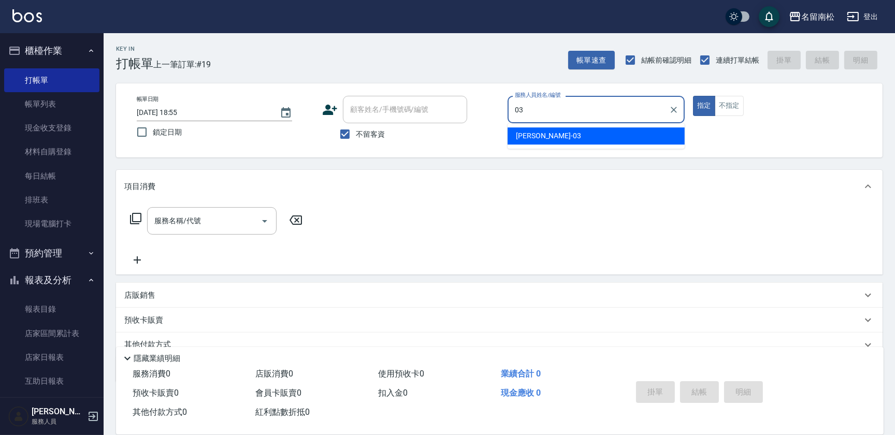
type input "[PERSON_NAME]-03"
type button "true"
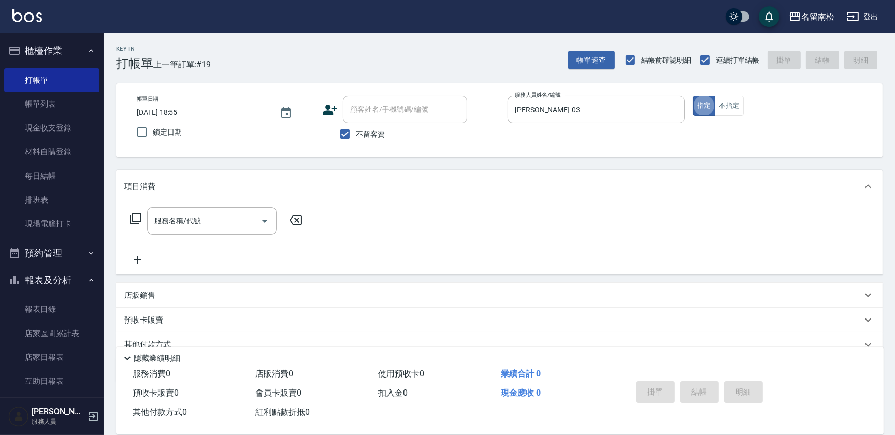
drag, startPoint x: 192, startPoint y: 218, endPoint x: 191, endPoint y: 211, distance: 6.3
click at [192, 216] on input "服務名稱/代號" at bounding box center [204, 221] width 105 height 18
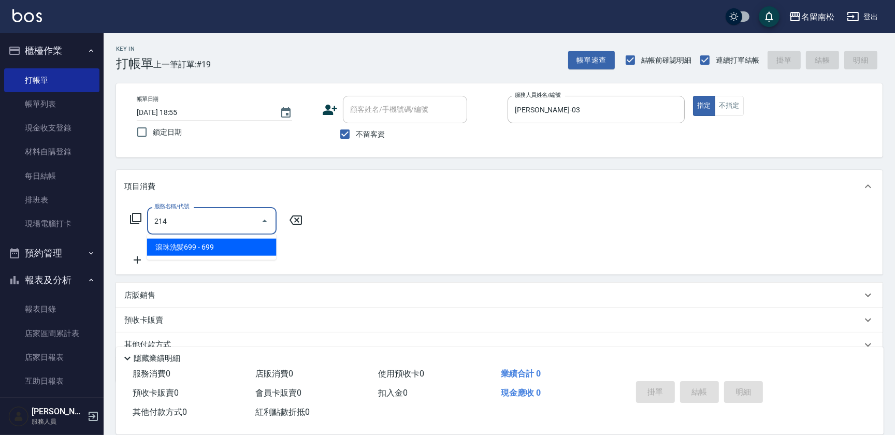
type input "滾珠洗髪699(214)"
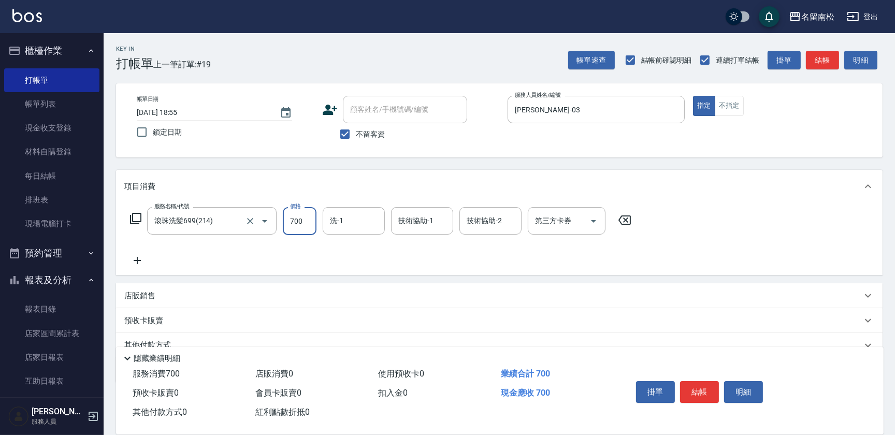
type input "700"
type input "[PERSON_NAME]-28"
click at [699, 390] on button "結帳" at bounding box center [699, 392] width 39 height 22
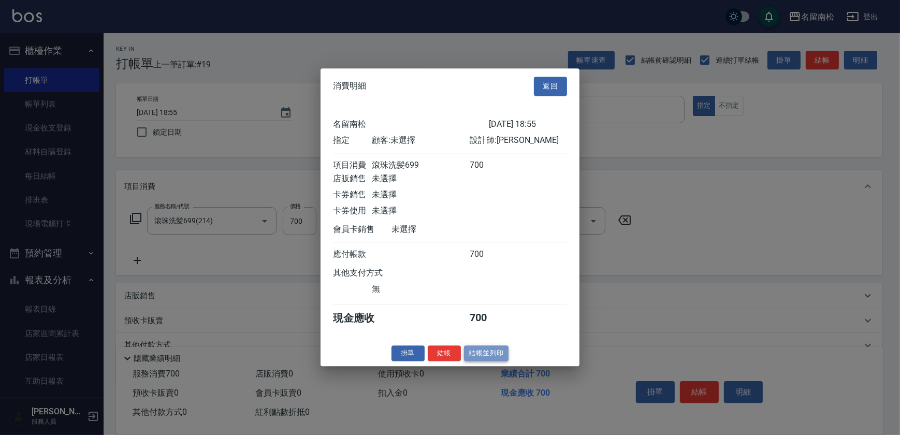
click at [491, 361] on button "結帳並列印" at bounding box center [486, 354] width 45 height 16
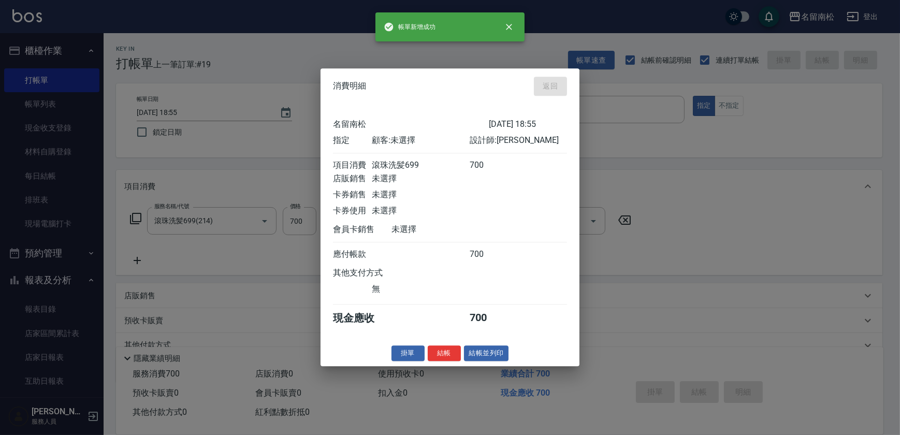
type input "[DATE] 19:33"
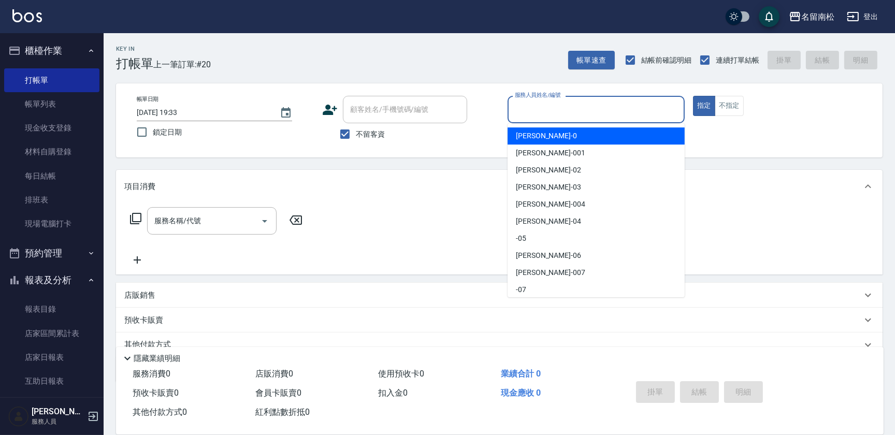
click at [564, 109] on input "服務人員姓名/編號" at bounding box center [596, 110] width 168 height 18
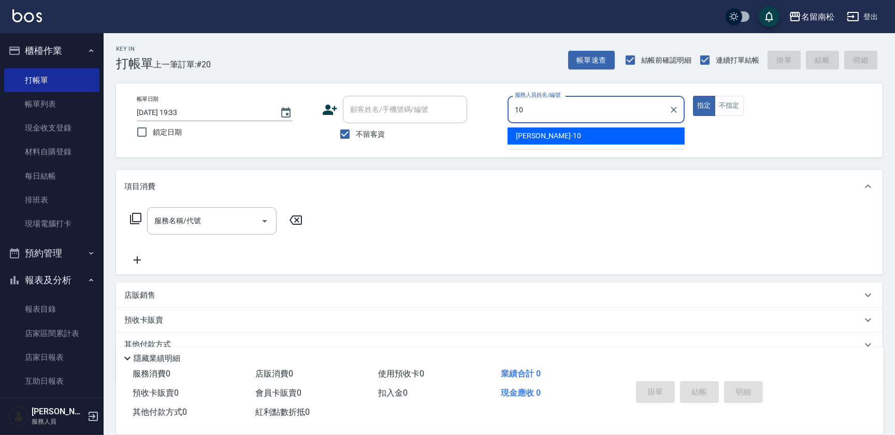
click at [544, 139] on span "[PERSON_NAME]-10" at bounding box center [548, 136] width 65 height 11
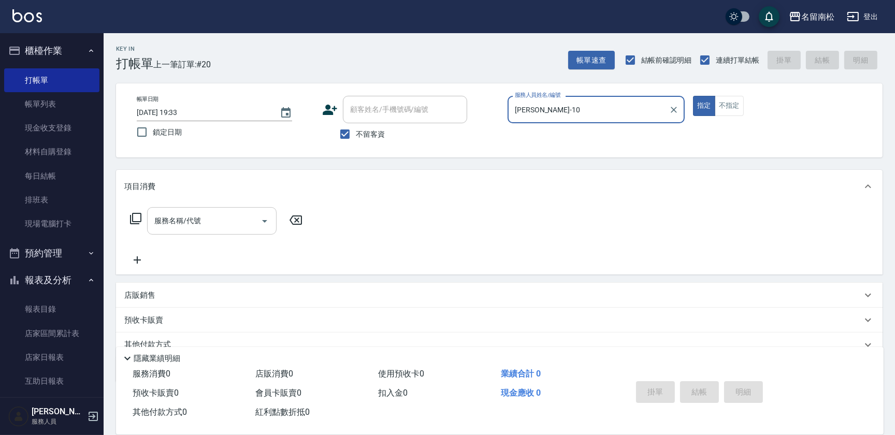
type input "[PERSON_NAME]-10"
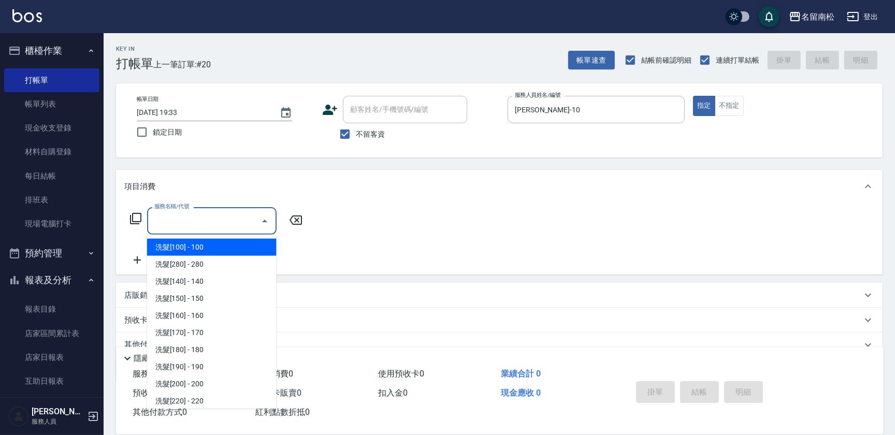
click at [217, 223] on input "服務名稱/代號" at bounding box center [204, 221] width 105 height 18
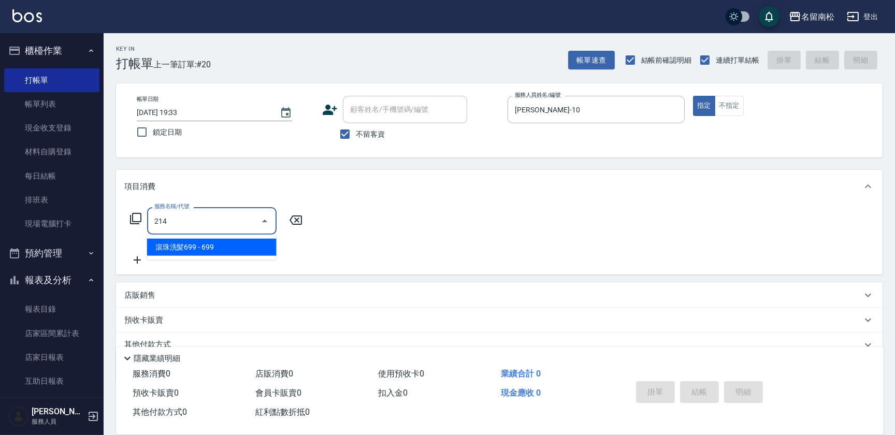
type input "滾珠洗髪699(214)"
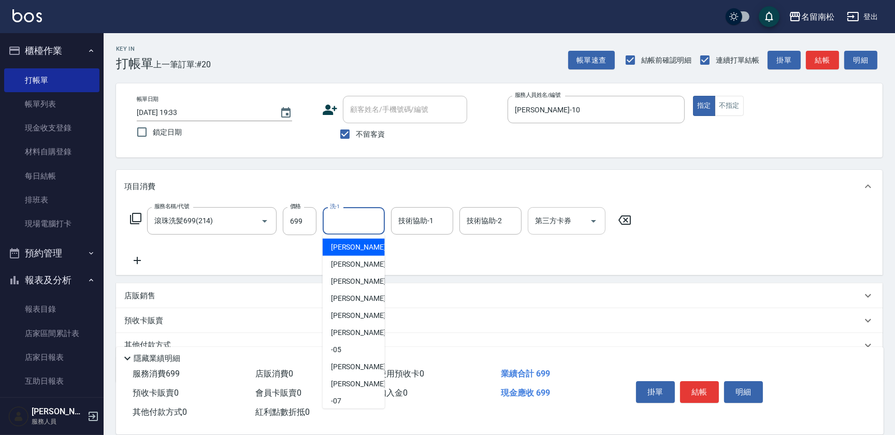
click at [352, 223] on input "洗-1" at bounding box center [353, 221] width 53 height 18
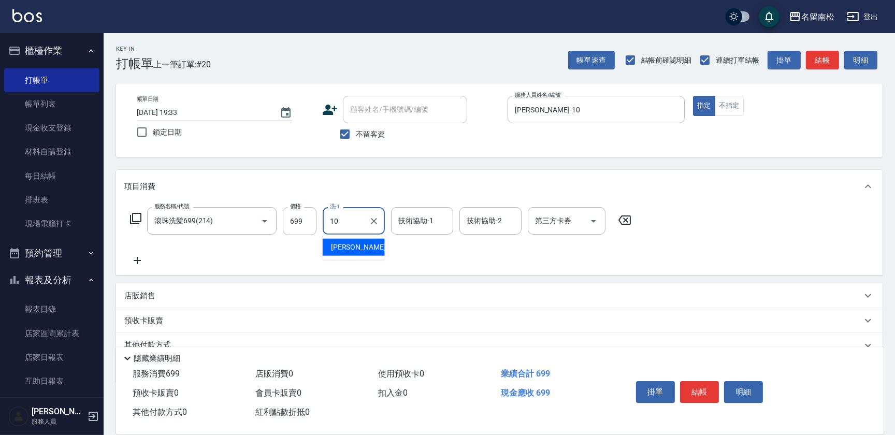
click at [352, 245] on span "[PERSON_NAME]-10" at bounding box center [363, 247] width 65 height 11
type input "[PERSON_NAME]-10"
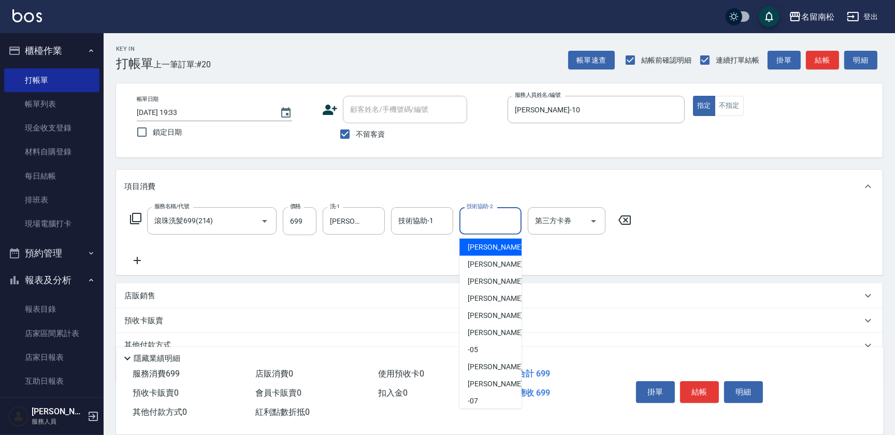
click at [484, 228] on input "技術協助-2" at bounding box center [490, 221] width 53 height 18
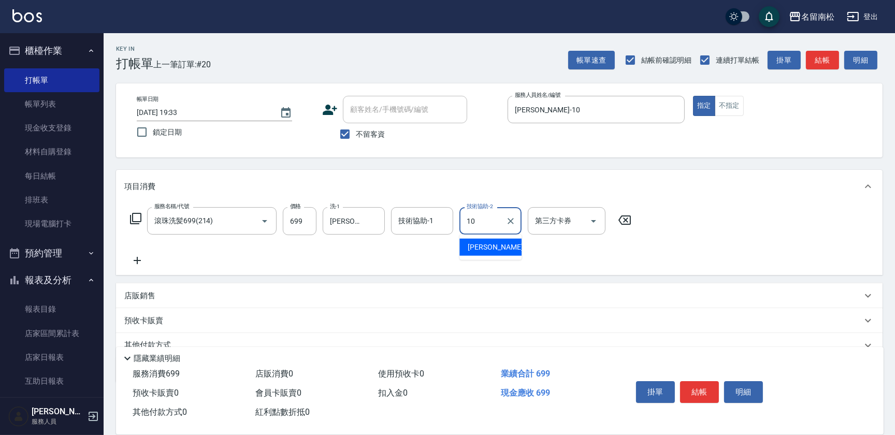
click at [488, 248] on span "[PERSON_NAME]-10" at bounding box center [500, 247] width 65 height 11
type input "[PERSON_NAME]-10"
click at [695, 389] on button "結帳" at bounding box center [699, 392] width 39 height 22
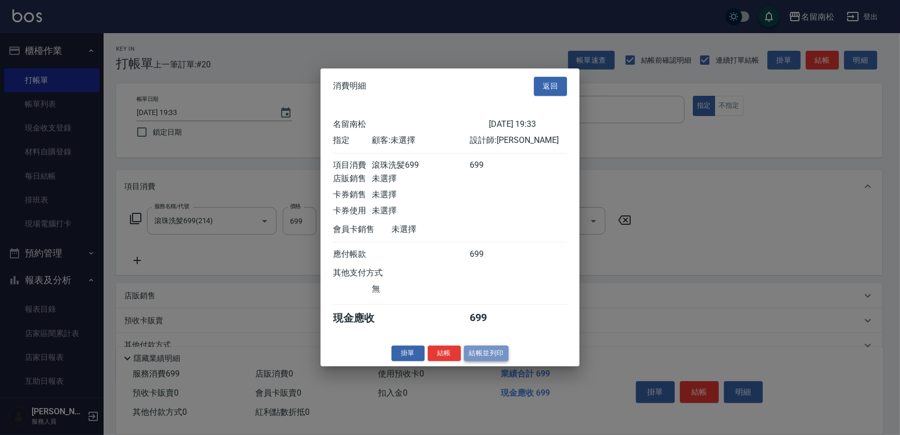
click at [485, 357] on button "結帳並列印" at bounding box center [486, 354] width 45 height 16
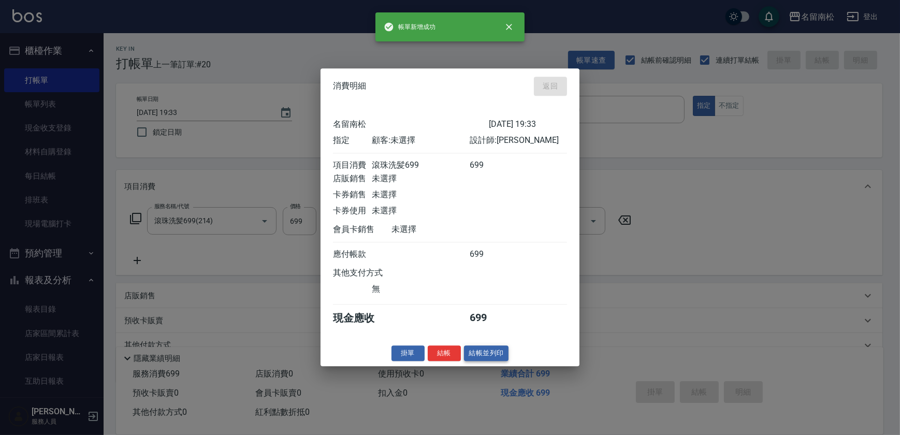
type input "[DATE] 19:34"
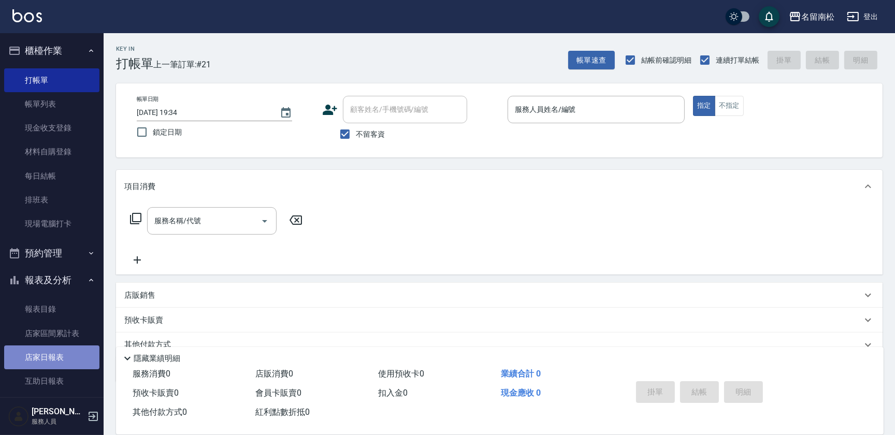
click at [68, 352] on link "店家日報表" at bounding box center [51, 358] width 95 height 24
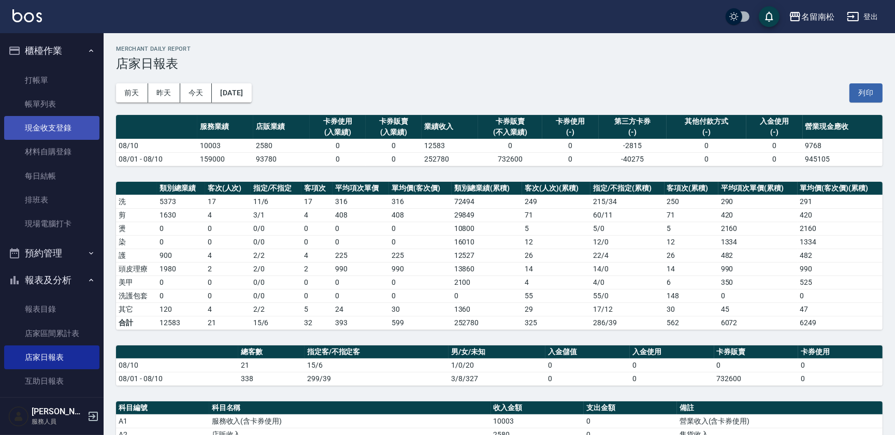
click at [76, 133] on link "現金收支登錄" at bounding box center [51, 128] width 95 height 24
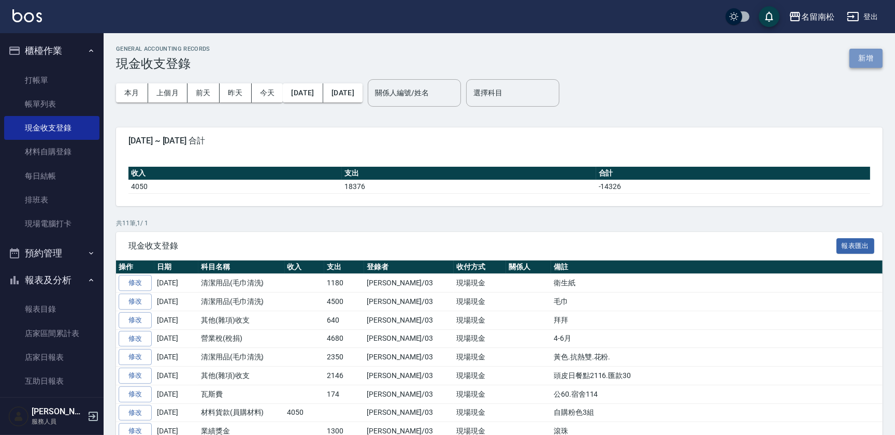
click at [869, 54] on button "新增" at bounding box center [866, 58] width 33 height 19
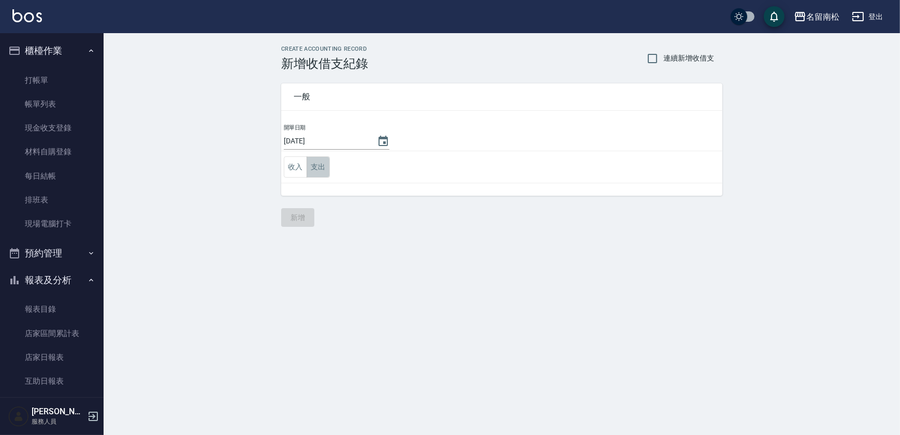
click at [327, 166] on button "支出" at bounding box center [318, 166] width 23 height 21
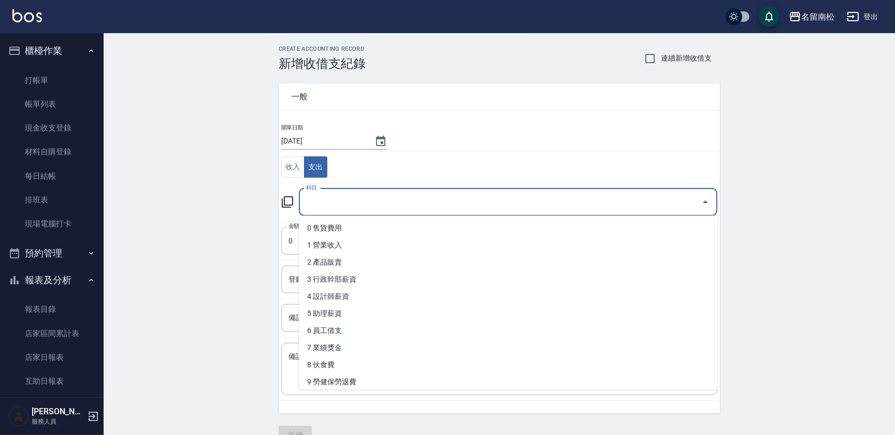
click at [381, 202] on input "科目" at bounding box center [501, 202] width 394 height 18
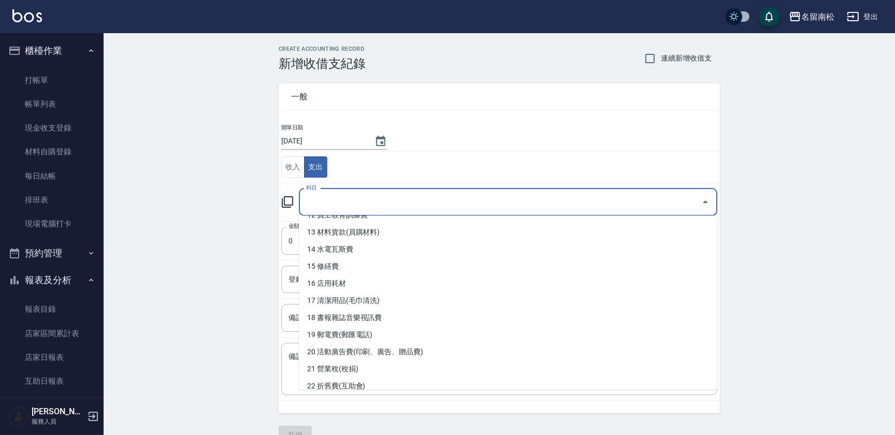
scroll to position [243, 0]
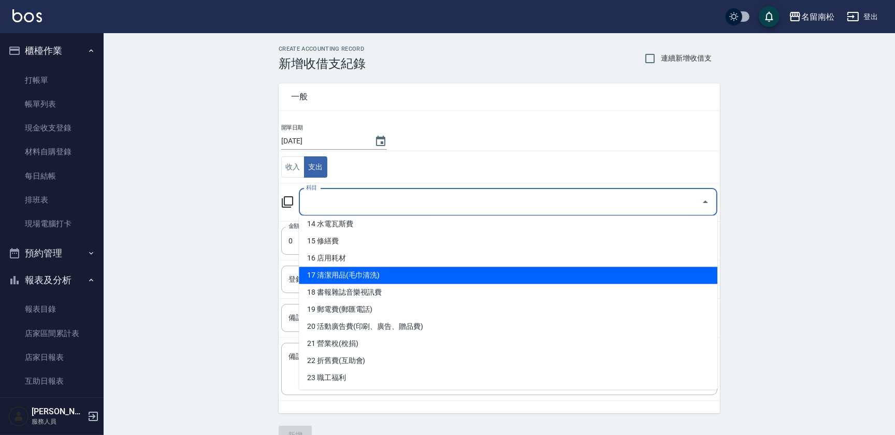
click at [495, 280] on li "17 清潔用品(毛巾清洗)" at bounding box center [508, 275] width 419 height 17
type input "17 清潔用品(毛巾清洗)"
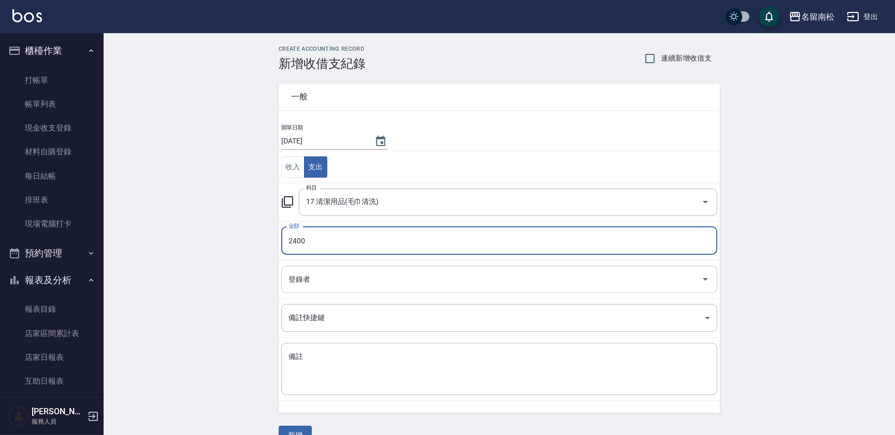
type input "2400"
click at [494, 282] on input "登錄者" at bounding box center [491, 279] width 411 height 18
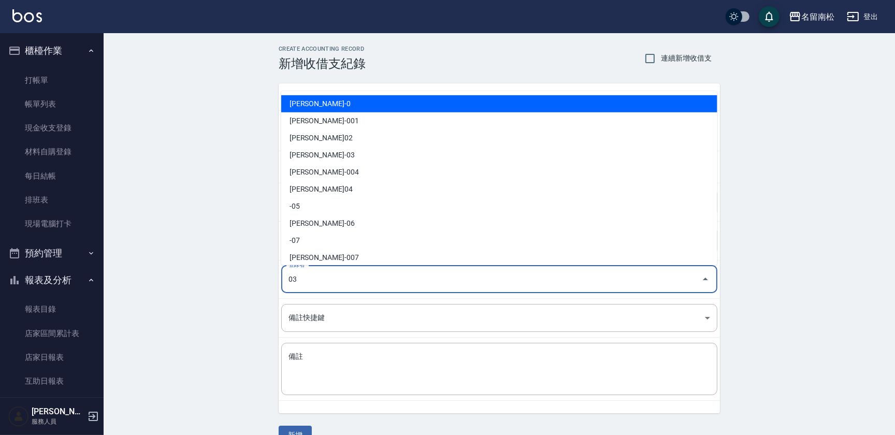
type input "[PERSON_NAME]-03"
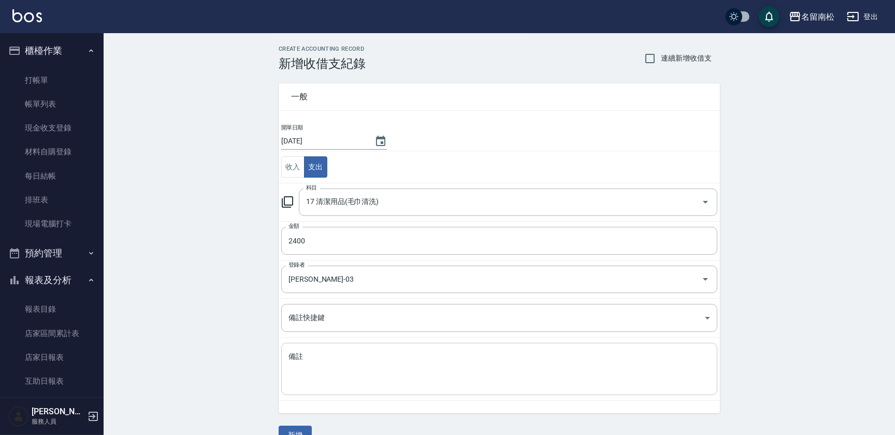
click at [416, 393] on div "x 備註" at bounding box center [499, 369] width 436 height 52
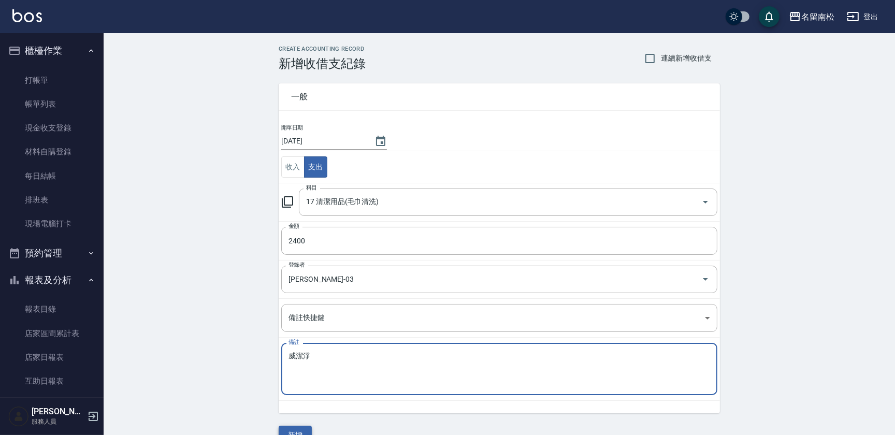
type textarea "威潔淨"
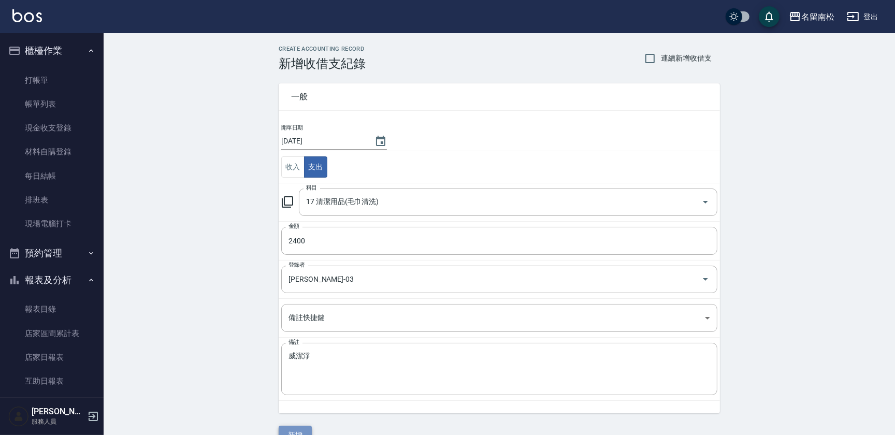
click at [297, 428] on button "新增" at bounding box center [295, 435] width 33 height 19
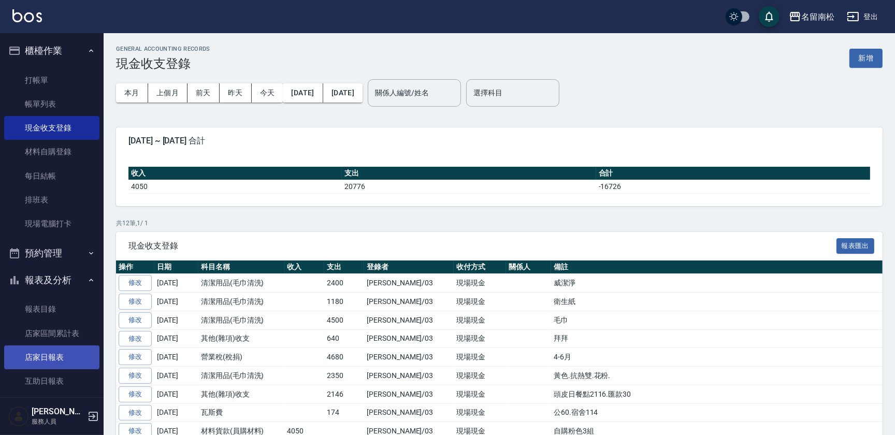
click at [77, 349] on link "店家日報表" at bounding box center [51, 358] width 95 height 24
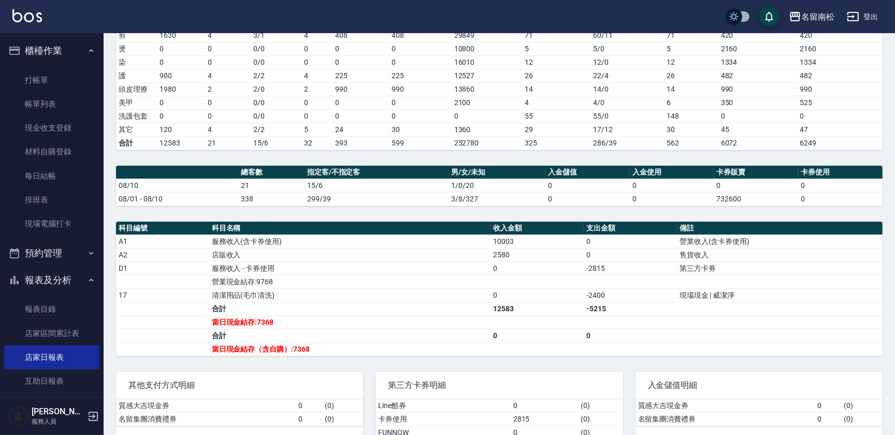
scroll to position [183, 0]
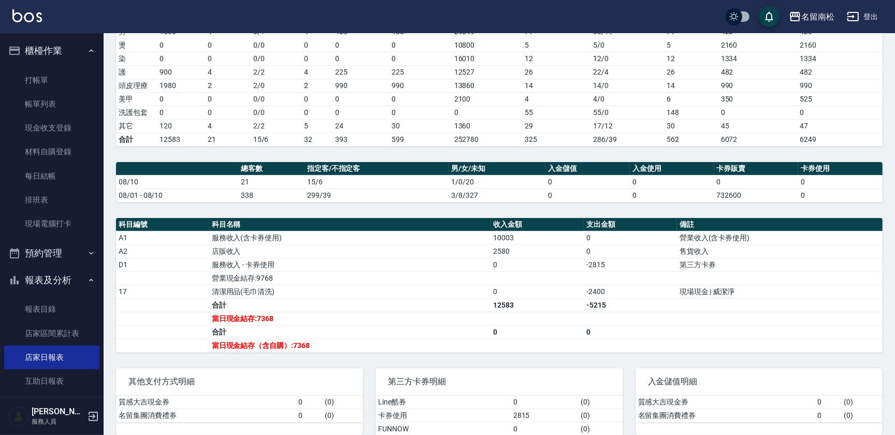
click at [4, 346] on link "店家日報表" at bounding box center [51, 358] width 95 height 24
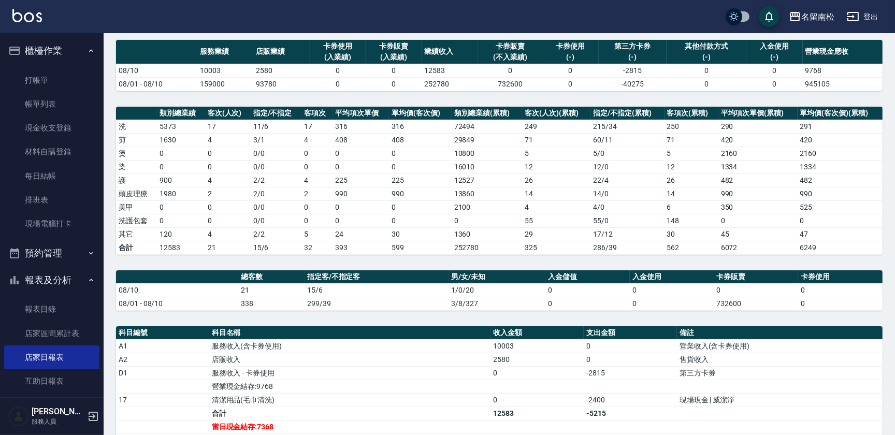
scroll to position [18, 0]
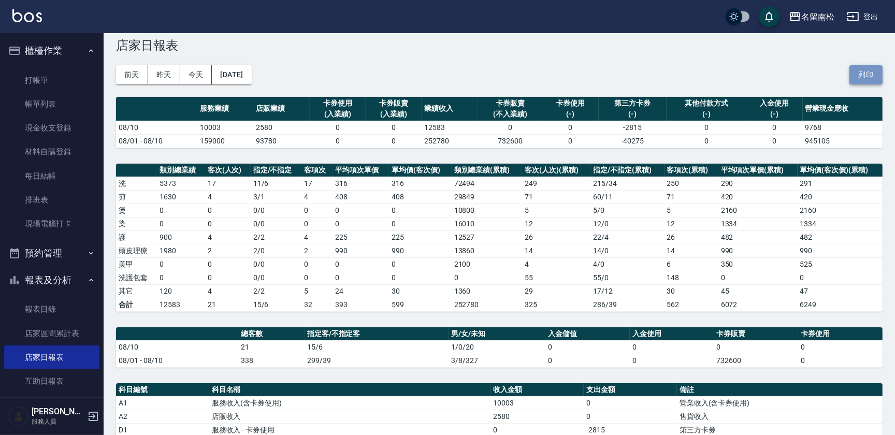
click at [871, 77] on button "列印" at bounding box center [866, 74] width 33 height 19
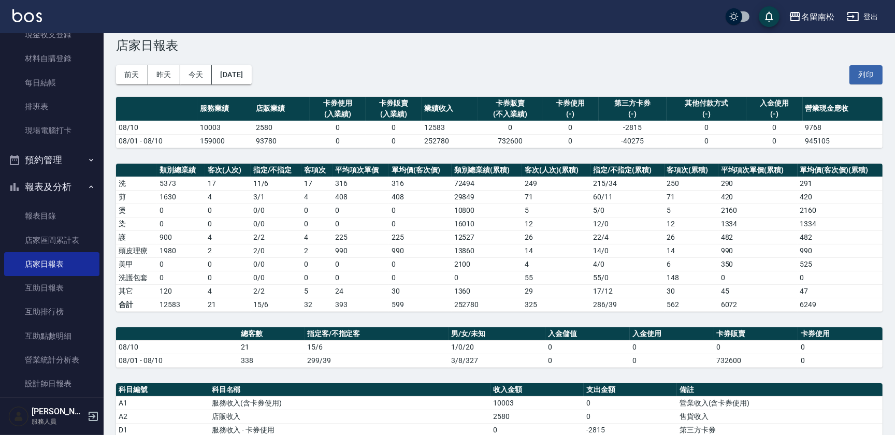
scroll to position [93, 0]
click at [73, 285] on link "互助日報表" at bounding box center [51, 288] width 95 height 24
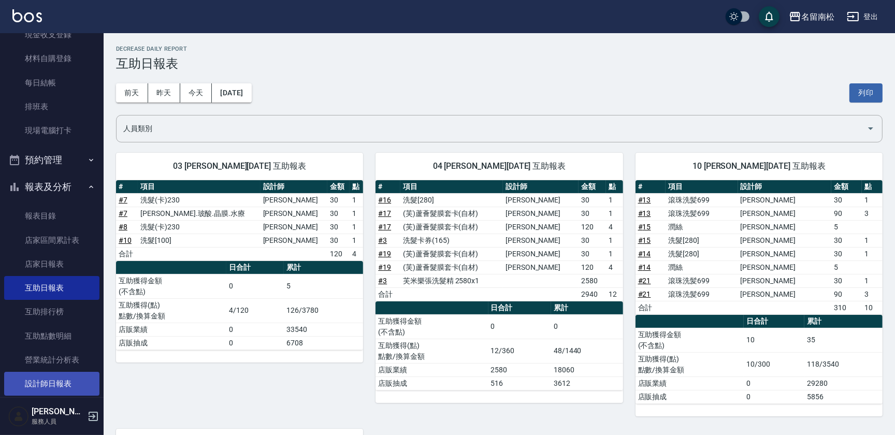
drag, startPoint x: 861, startPoint y: 92, endPoint x: 46, endPoint y: 384, distance: 866.2
click at [861, 92] on button "列印" at bounding box center [866, 92] width 33 height 19
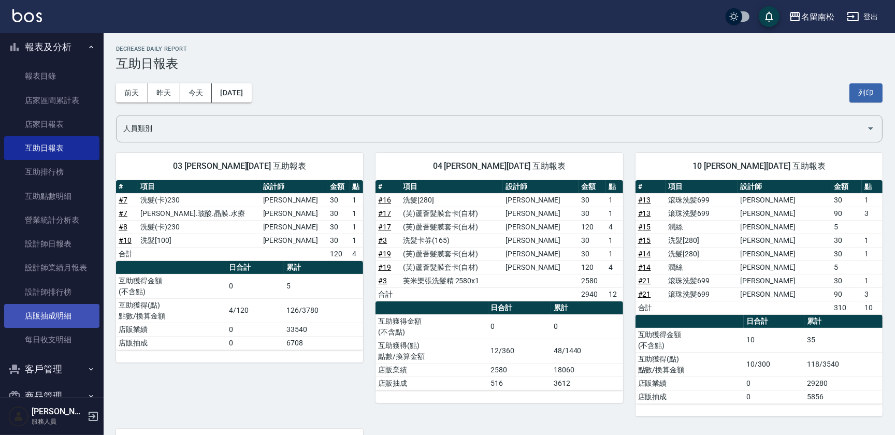
scroll to position [234, 0]
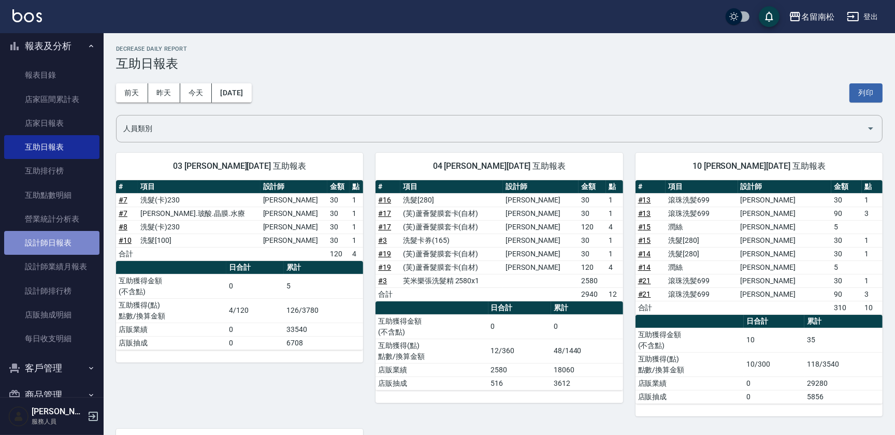
click at [75, 243] on link "設計師日報表" at bounding box center [51, 243] width 95 height 24
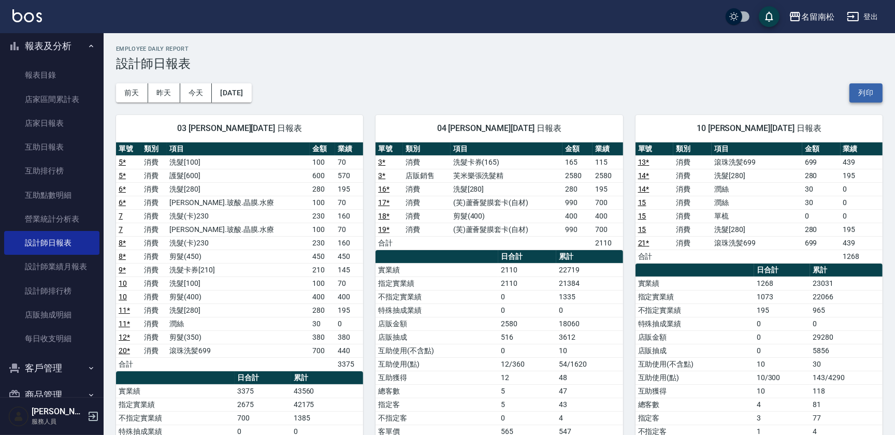
click at [870, 95] on button "列印" at bounding box center [866, 92] width 33 height 19
